Goal: Task Accomplishment & Management: Manage account settings

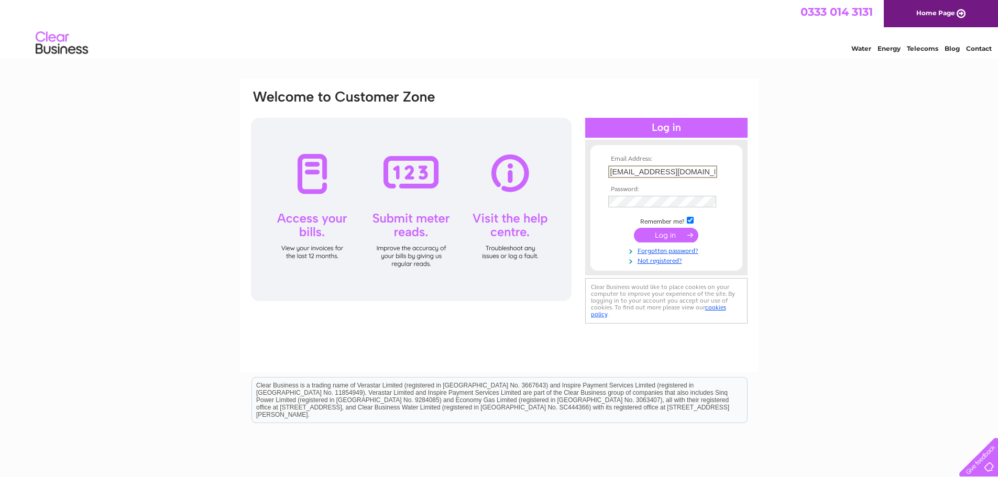
drag, startPoint x: 682, startPoint y: 169, endPoint x: 597, endPoint y: 170, distance: 85.4
click at [597, 170] on form "Email Address: admin@eastlothianconservatives.com Password:" at bounding box center [666, 210] width 152 height 109
type input "anthony.stodart@ardmoor.co.uk"
click at [656, 233] on input "submit" at bounding box center [666, 234] width 64 height 15
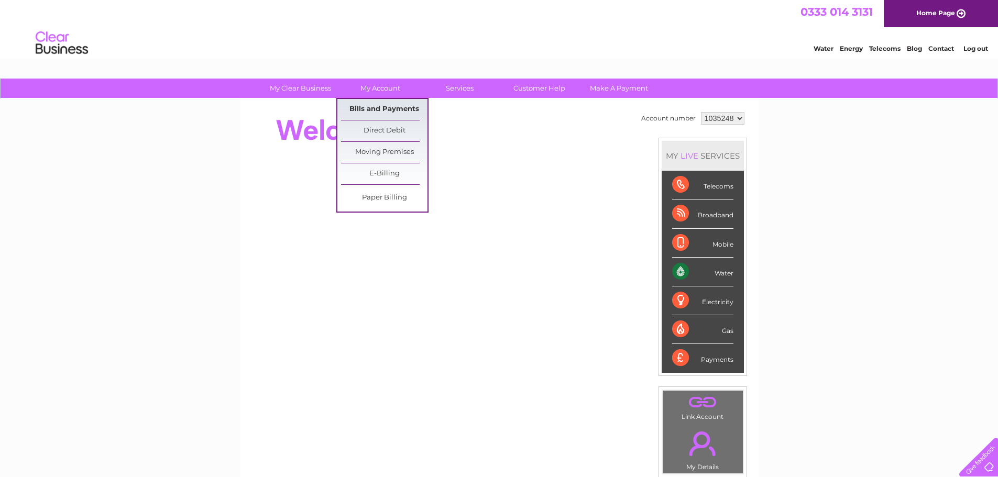
click at [374, 111] on link "Bills and Payments" at bounding box center [384, 109] width 86 height 21
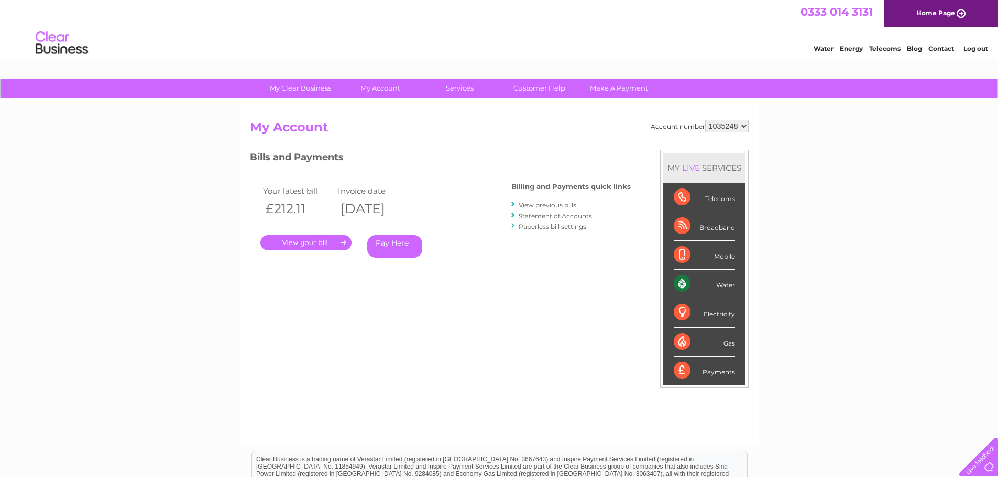
click at [297, 241] on link "." at bounding box center [305, 242] width 91 height 15
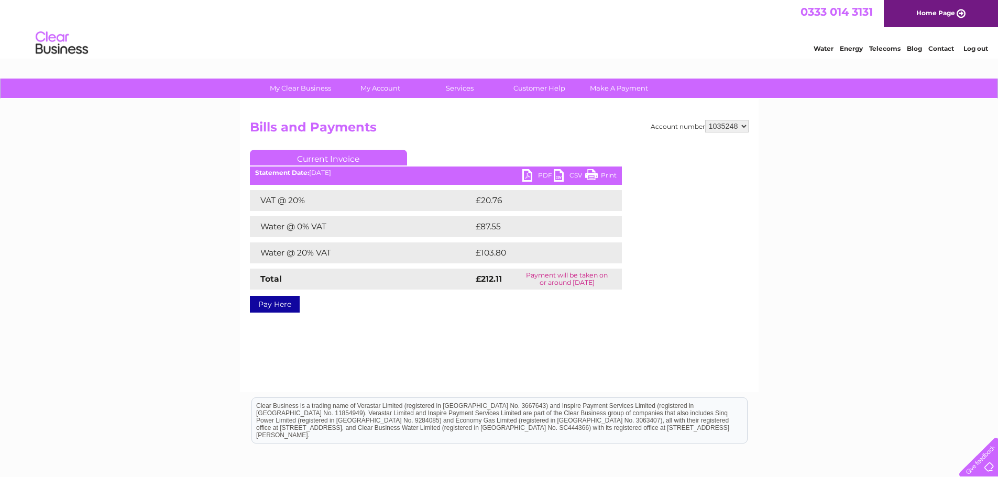
click at [537, 175] on link "PDF" at bounding box center [537, 176] width 31 height 15
